Goal: Navigation & Orientation: Find specific page/section

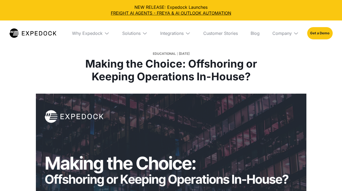
select select
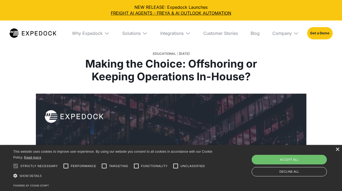
click at [338, 150] on div "×" at bounding box center [338, 150] width 4 height 4
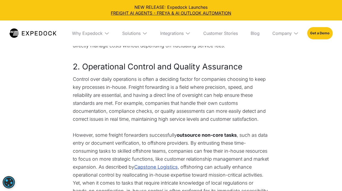
scroll to position [419, 0]
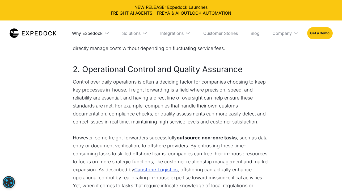
click at [99, 32] on div "Why Expedock" at bounding box center [87, 33] width 31 height 5
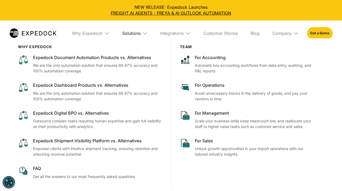
click at [129, 32] on div "Solutions" at bounding box center [131, 33] width 18 height 5
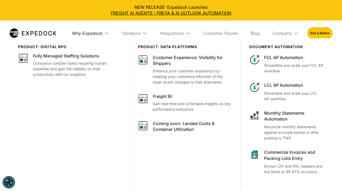
click at [100, 32] on div "Why Expedock" at bounding box center [87, 33] width 31 height 5
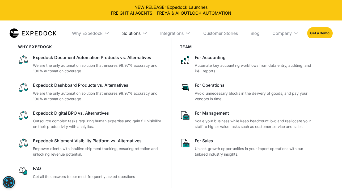
click at [140, 34] on div "Solutions" at bounding box center [131, 33] width 18 height 5
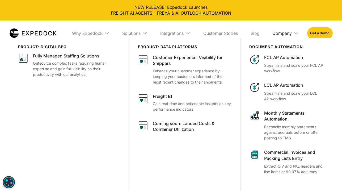
click at [282, 32] on div "Company" at bounding box center [282, 33] width 19 height 5
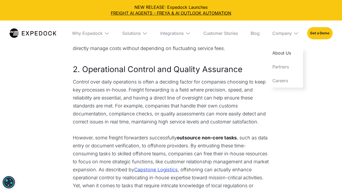
click at [279, 53] on link "About Us" at bounding box center [285, 53] width 35 height 14
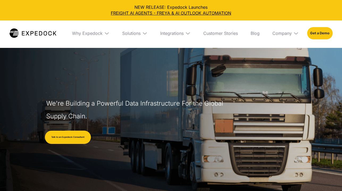
select select
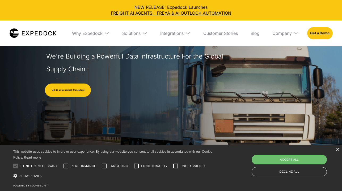
scroll to position [50, 0]
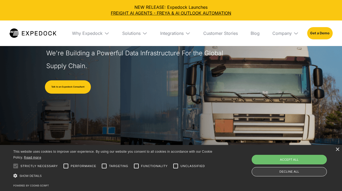
click at [301, 172] on div "Decline all" at bounding box center [289, 171] width 75 height 9
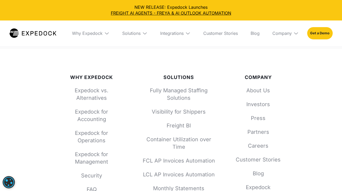
scroll to position [2291, 0]
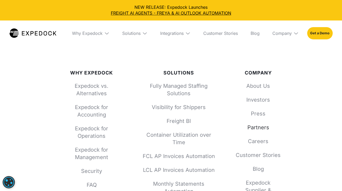
click at [253, 124] on link "Partners" at bounding box center [258, 127] width 47 height 7
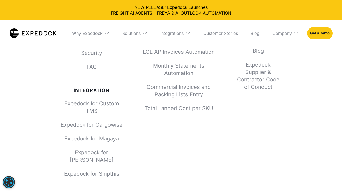
scroll to position [649, 0]
